Goal: Information Seeking & Learning: Learn about a topic

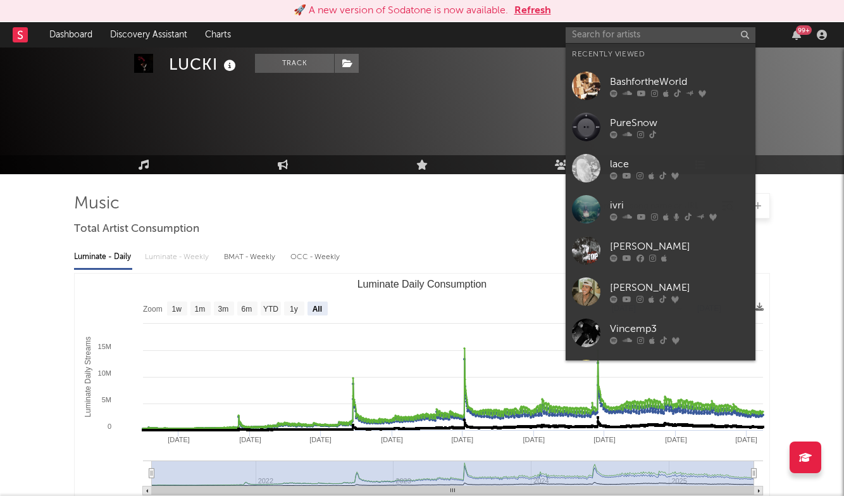
select select "All"
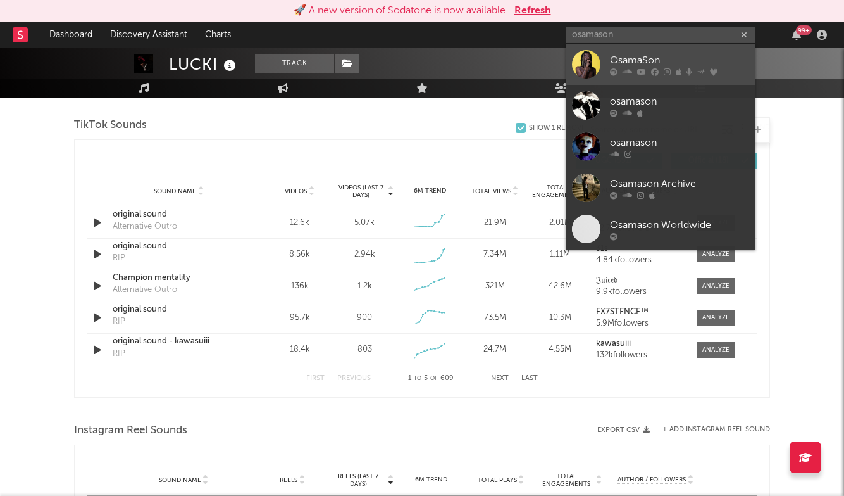
type input "osamason"
click at [695, 54] on div "OsamaSon" at bounding box center [679, 60] width 139 height 15
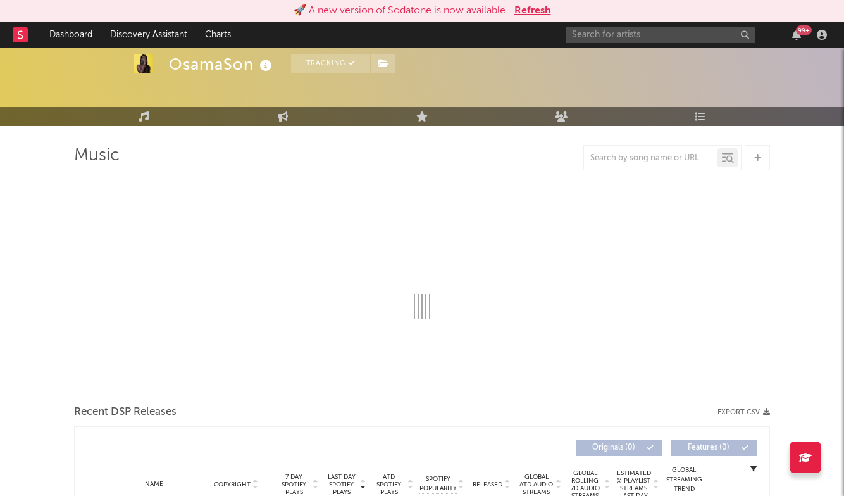
scroll to position [49, 0]
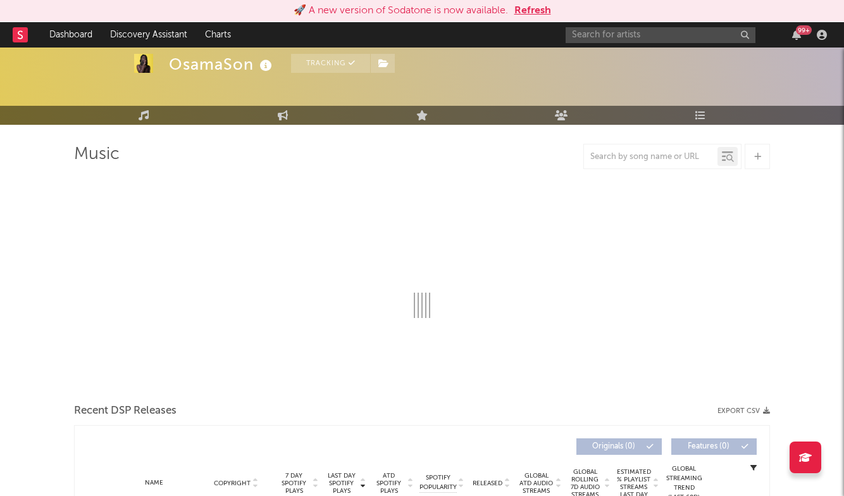
select select "6m"
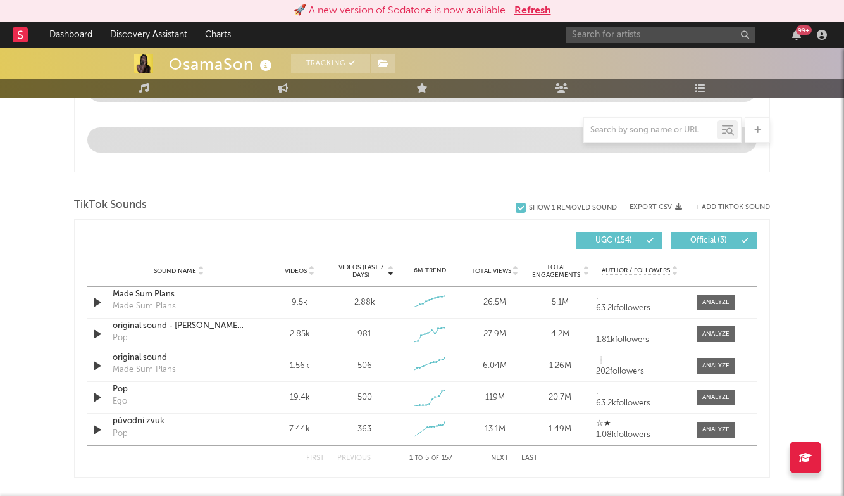
scroll to position [734, 0]
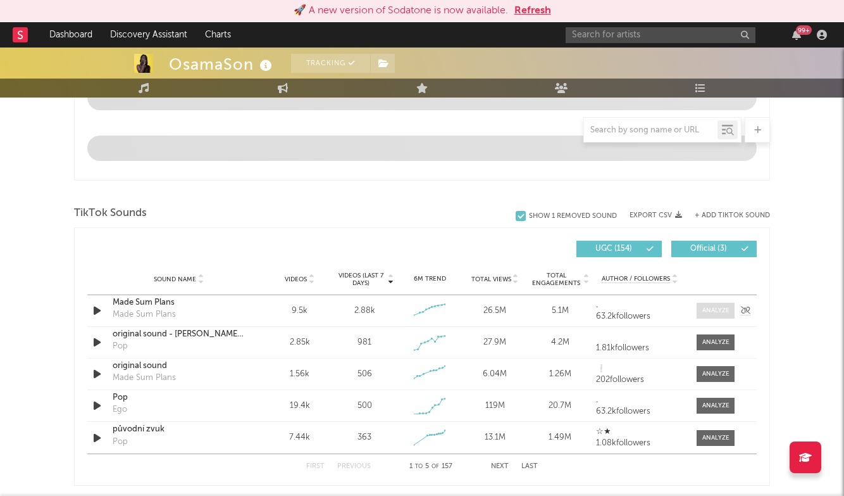
click at [707, 311] on div at bounding box center [715, 310] width 27 height 9
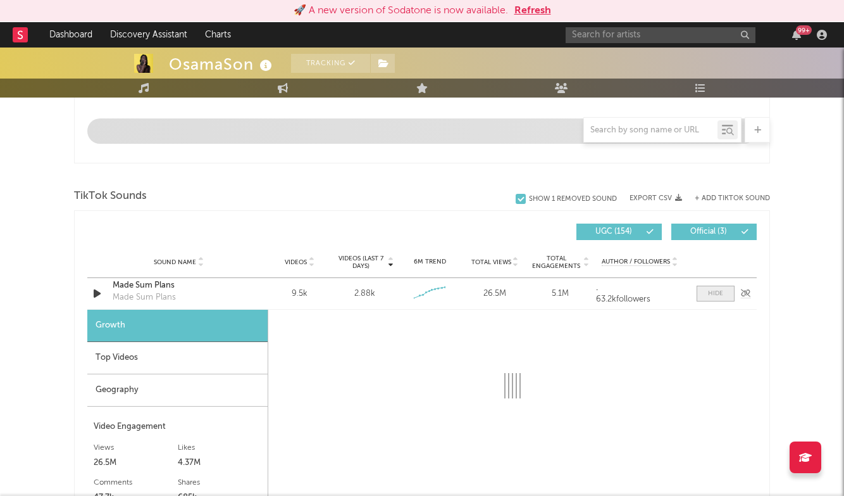
scroll to position [754, 0]
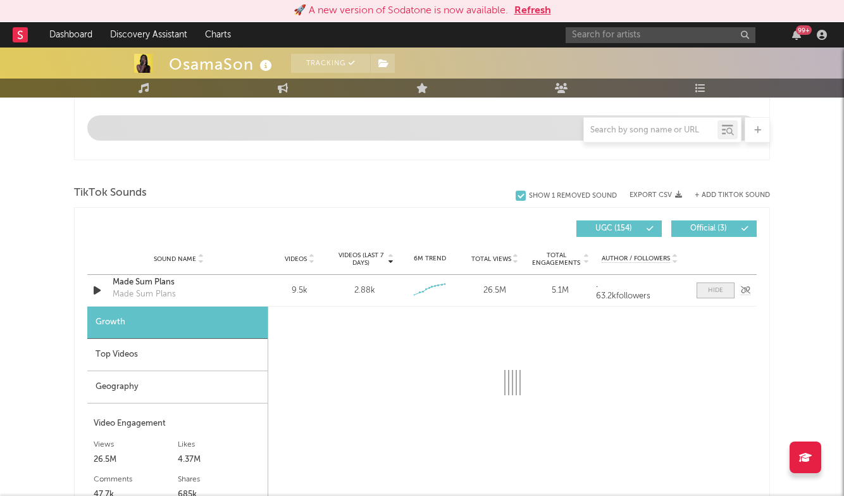
click at [718, 289] on div at bounding box center [715, 289] width 15 height 9
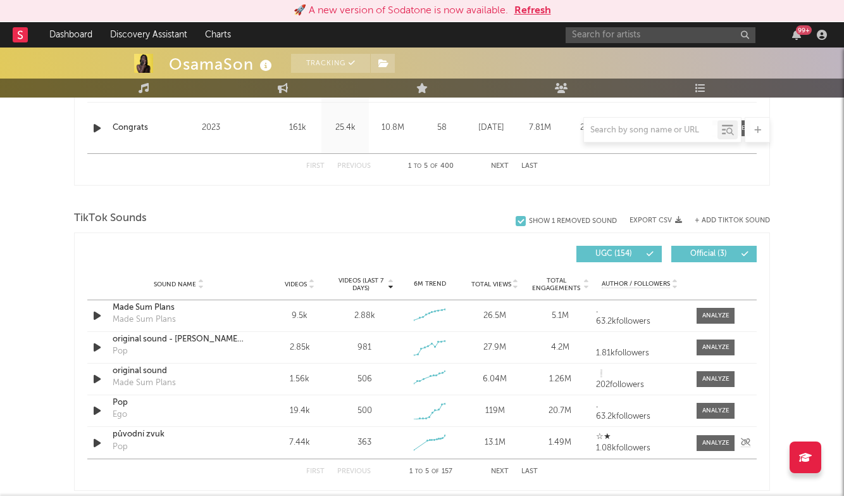
click at [531, 445] on div "1.49M" at bounding box center [560, 442] width 59 height 13
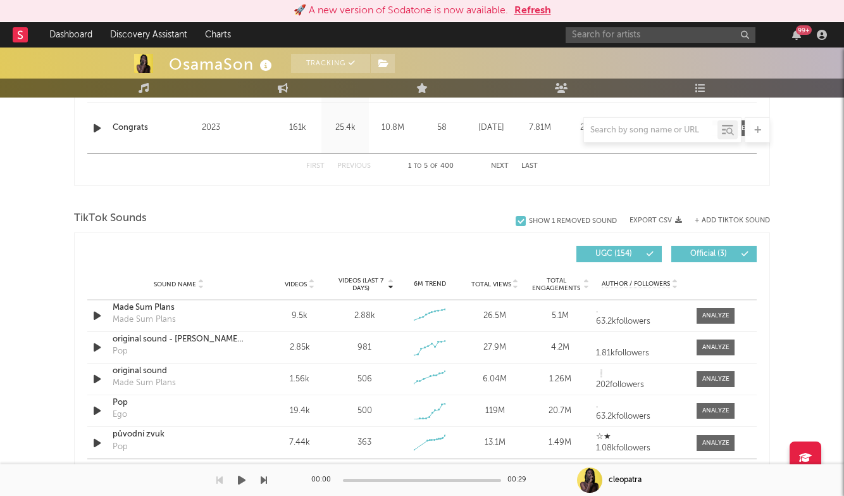
click at [527, 471] on div "00:00 00:29" at bounding box center [422, 480] width 222 height 32
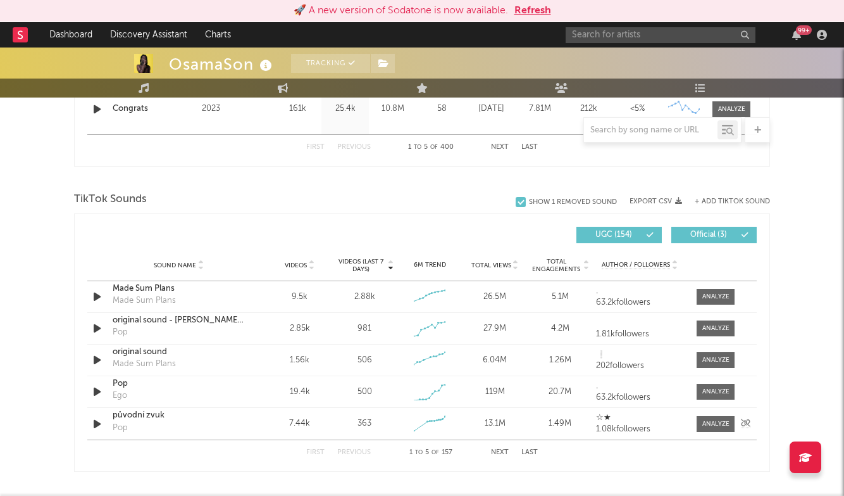
scroll to position [776, 0]
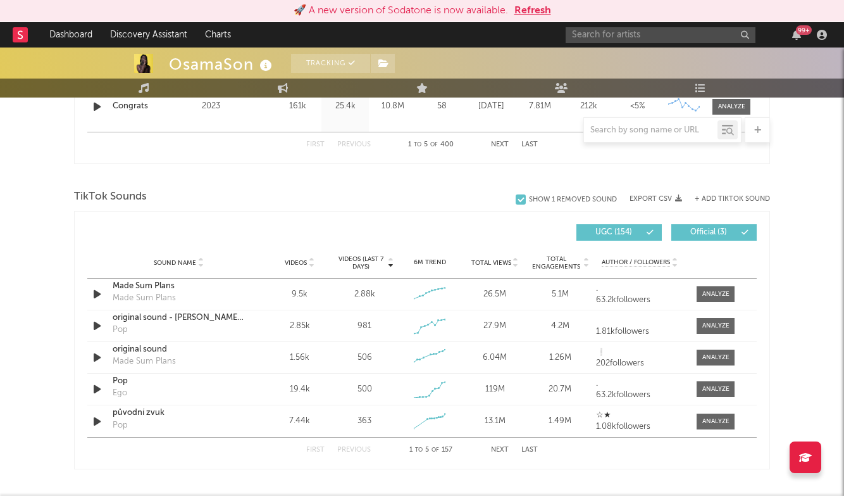
click at [527, 449] on button "Last" at bounding box center [529, 449] width 16 height 7
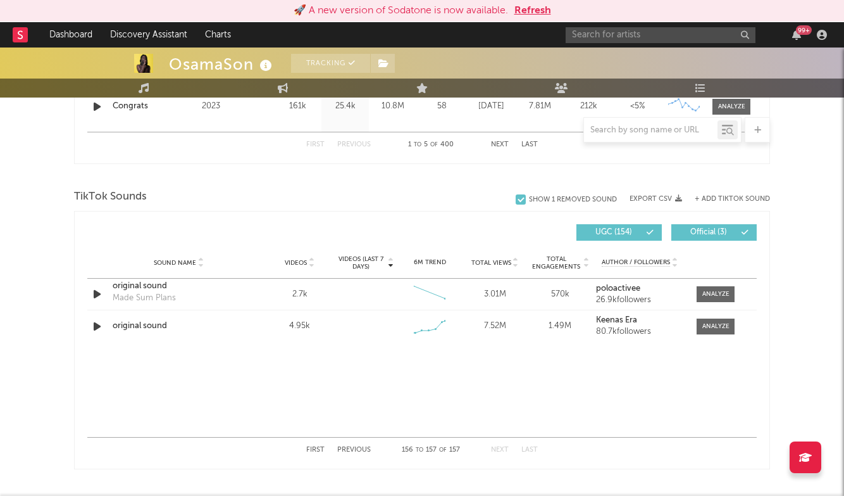
click at [361, 448] on button "Previous" at bounding box center [354, 449] width 34 height 7
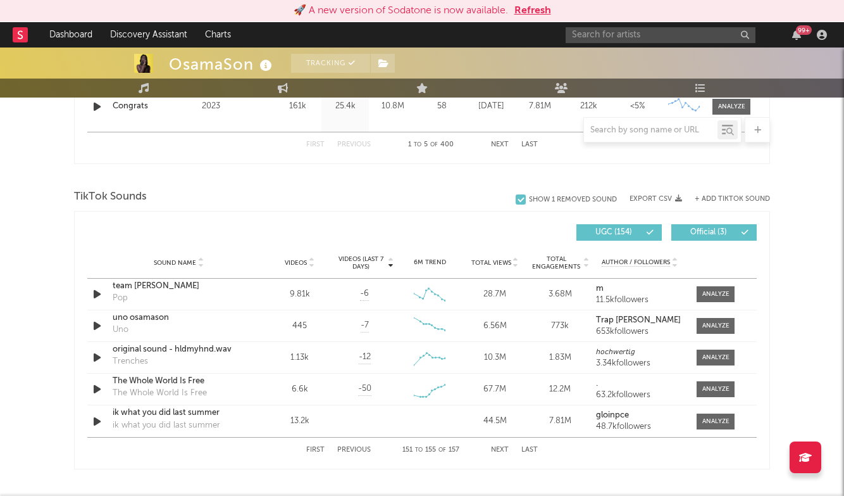
click at [495, 450] on button "Next" at bounding box center [500, 449] width 18 height 7
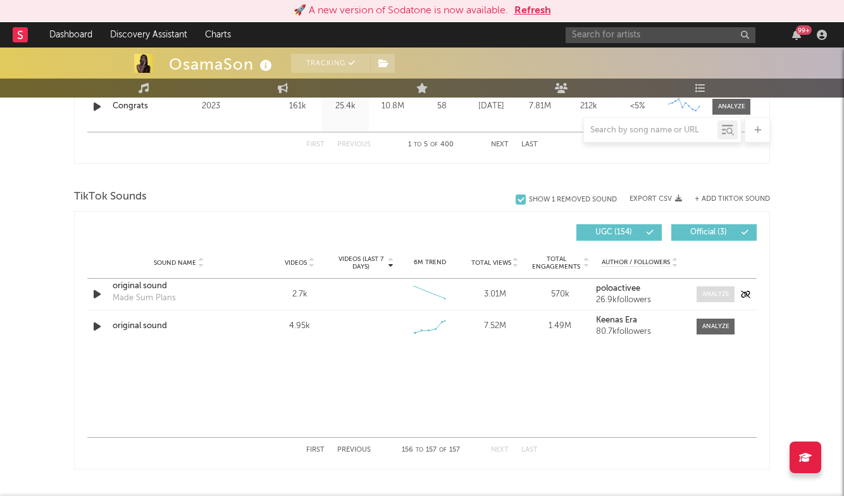
click at [702, 294] on div at bounding box center [715, 293] width 27 height 9
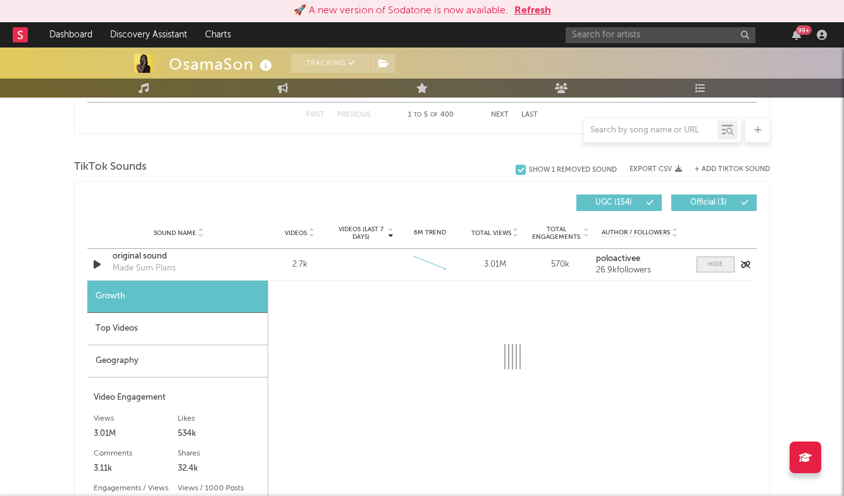
scroll to position [806, 0]
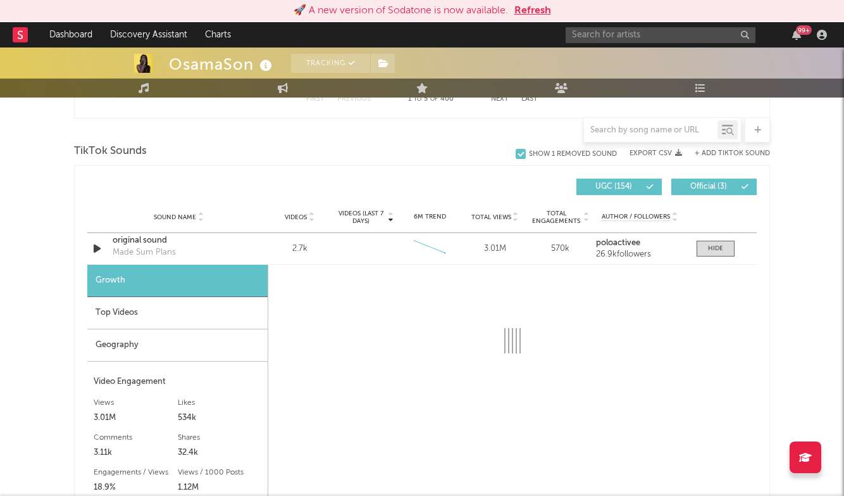
select select "6m"
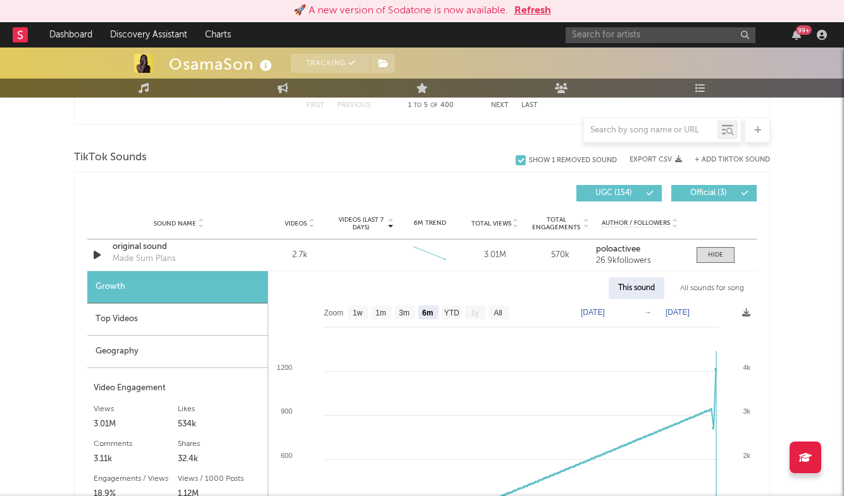
scroll to position [813, 0]
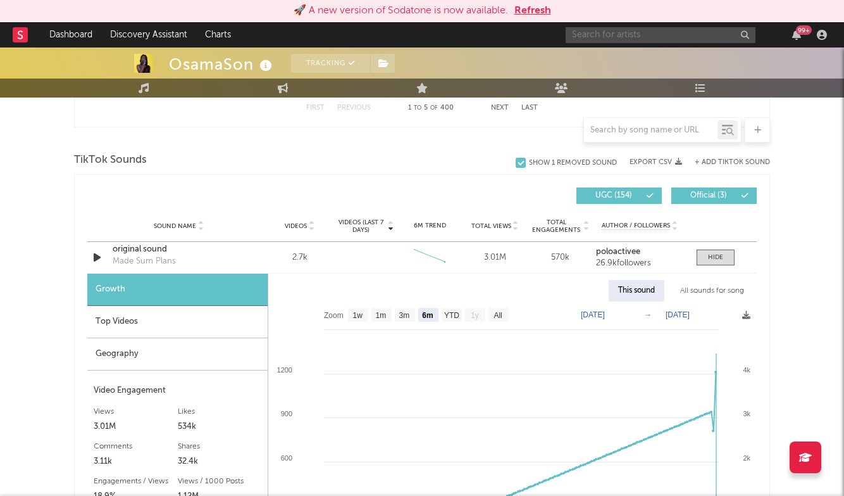
click at [627, 40] on input "text" at bounding box center [661, 35] width 190 height 16
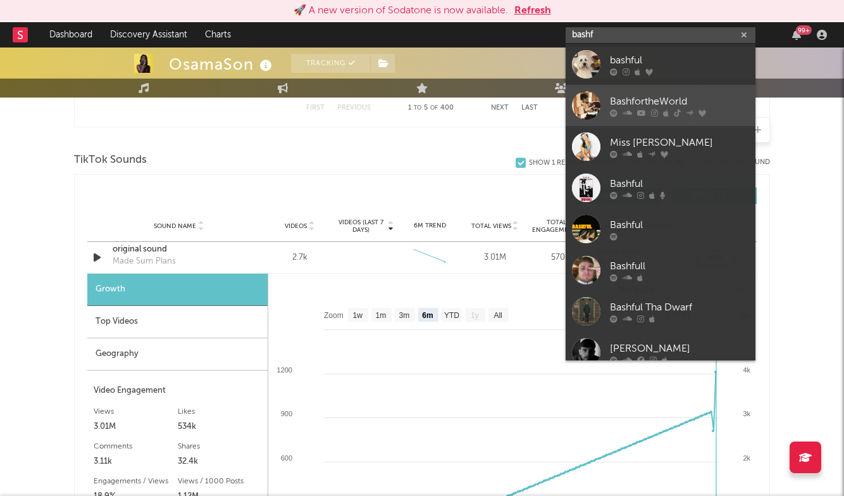
type input "bashf"
click at [658, 95] on div "BashfortheWorld" at bounding box center [679, 101] width 139 height 15
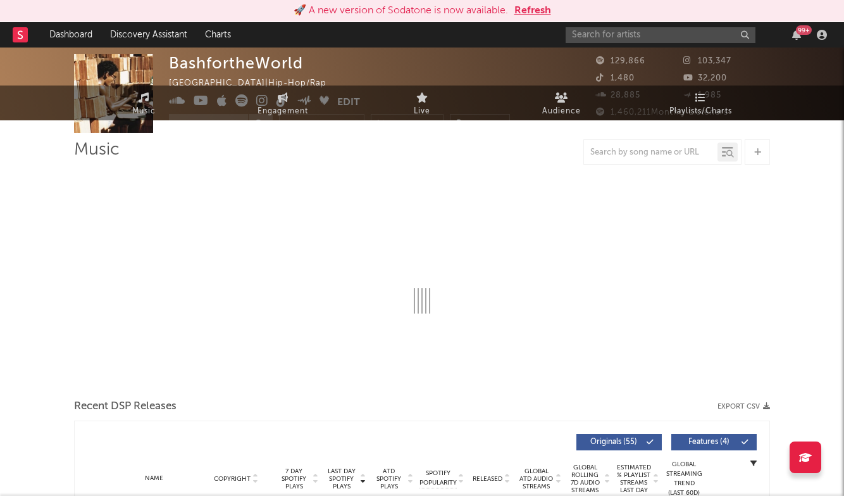
select select "6m"
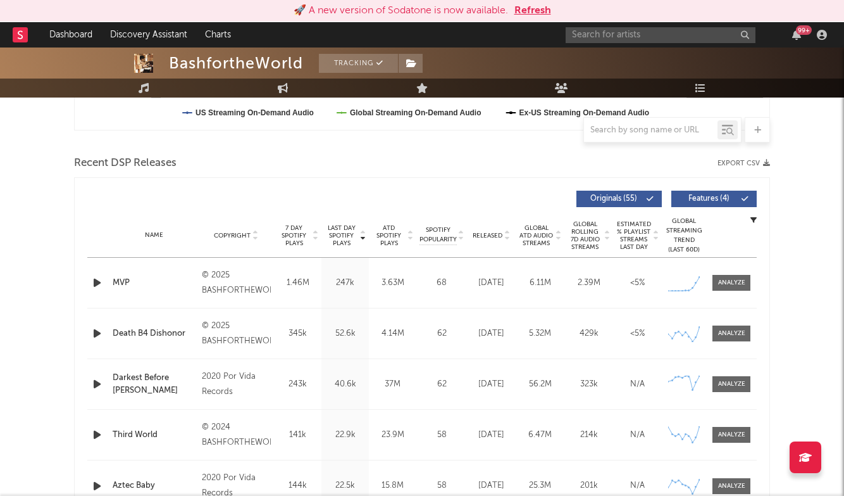
scroll to position [397, 0]
click at [737, 289] on span at bounding box center [732, 282] width 38 height 16
select select "1w"
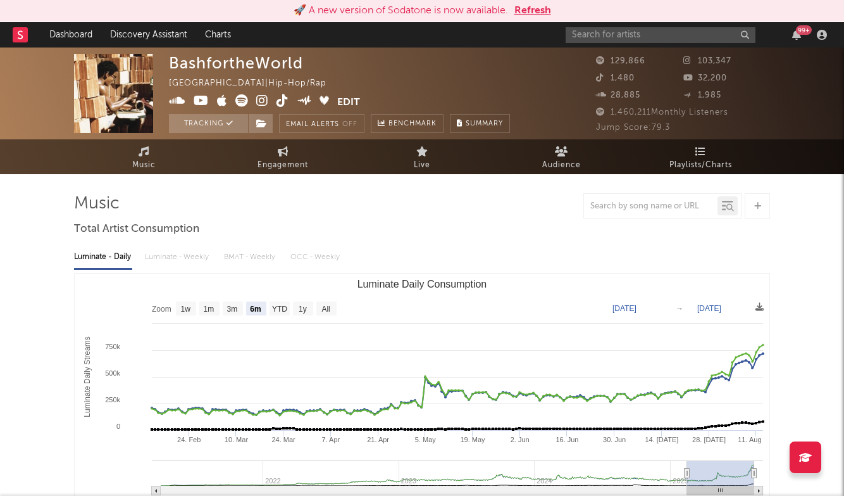
scroll to position [0, 0]
click at [325, 311] on text "All" at bounding box center [325, 308] width 8 height 9
select select "All"
type input "[DATE]"
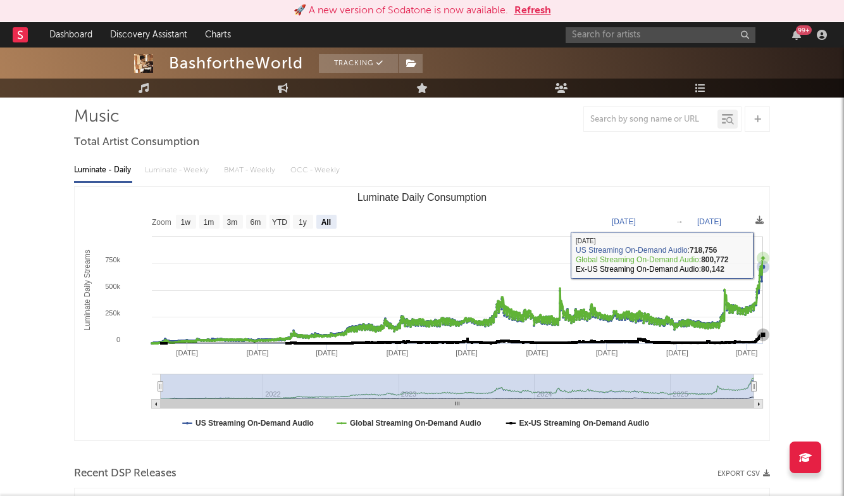
scroll to position [92, 0]
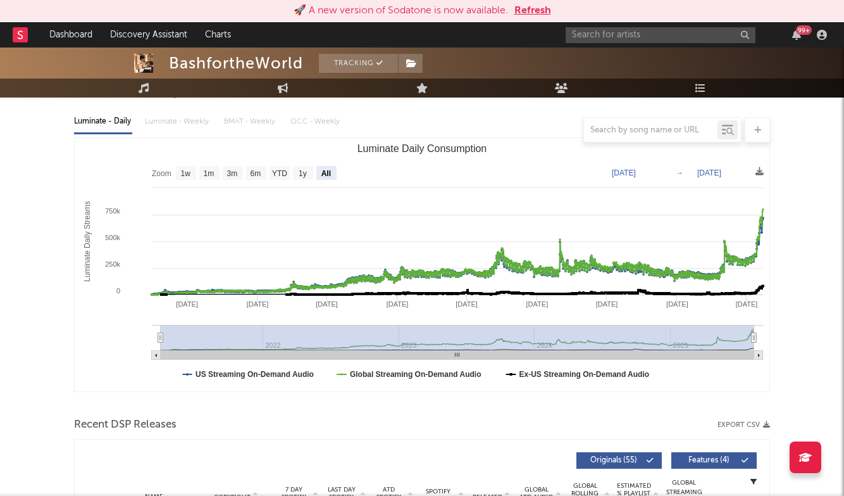
scroll to position [137, 0]
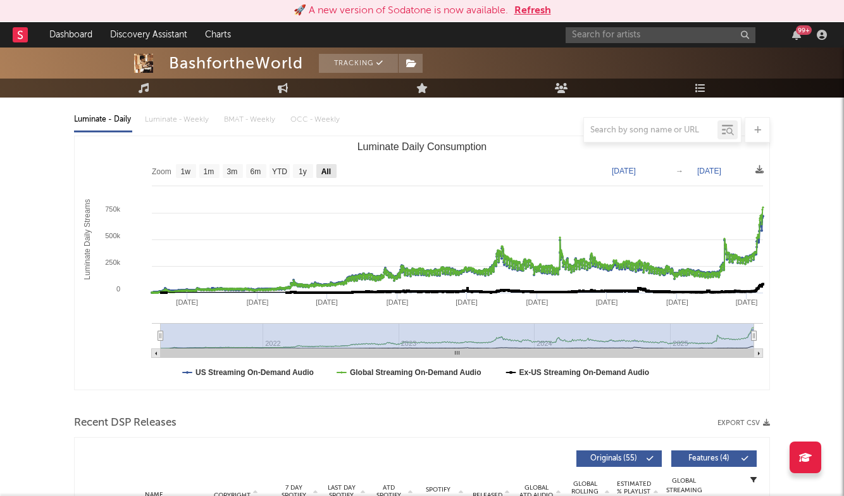
click at [321, 177] on rect "Luminate Daily Consumption" at bounding box center [326, 171] width 20 height 14
click at [303, 172] on text "1y" at bounding box center [303, 171] width 8 height 9
select select "1y"
type input "[DATE]"
